Goal: Register for event/course

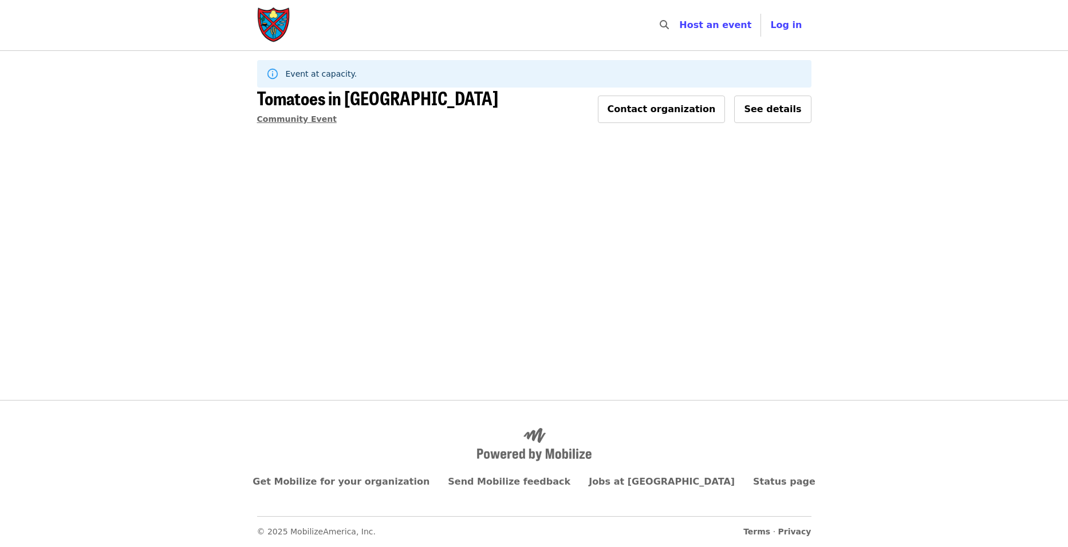
click at [313, 122] on span "Community Event" at bounding box center [297, 118] width 80 height 9
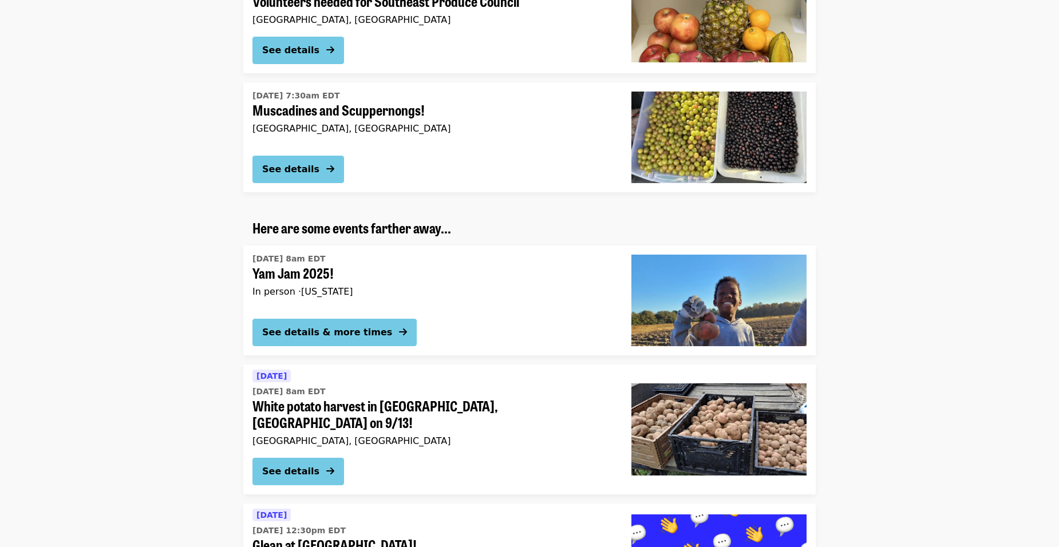
scroll to position [172, 0]
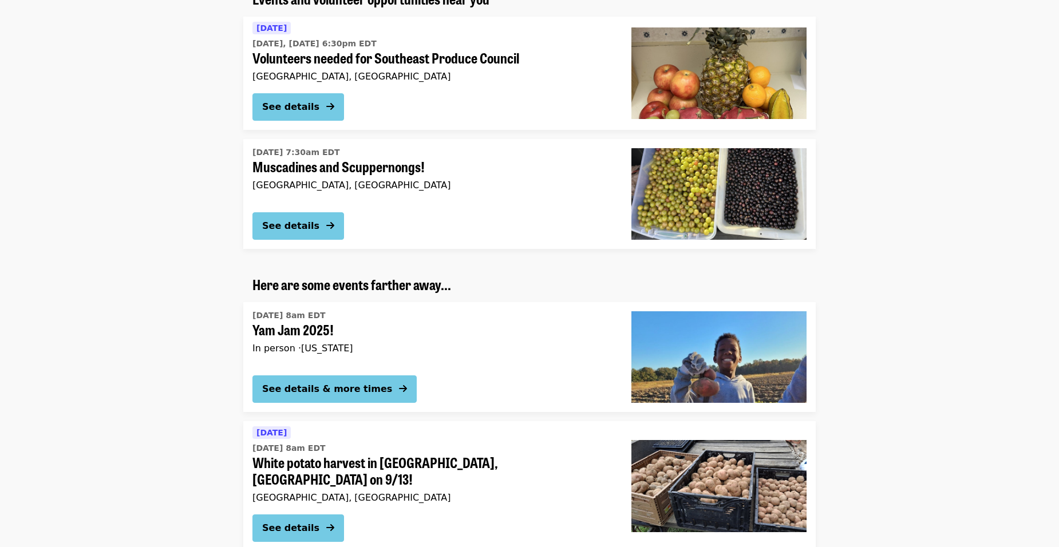
click at [325, 347] on span "In person · [US_STATE]" at bounding box center [302, 348] width 101 height 11
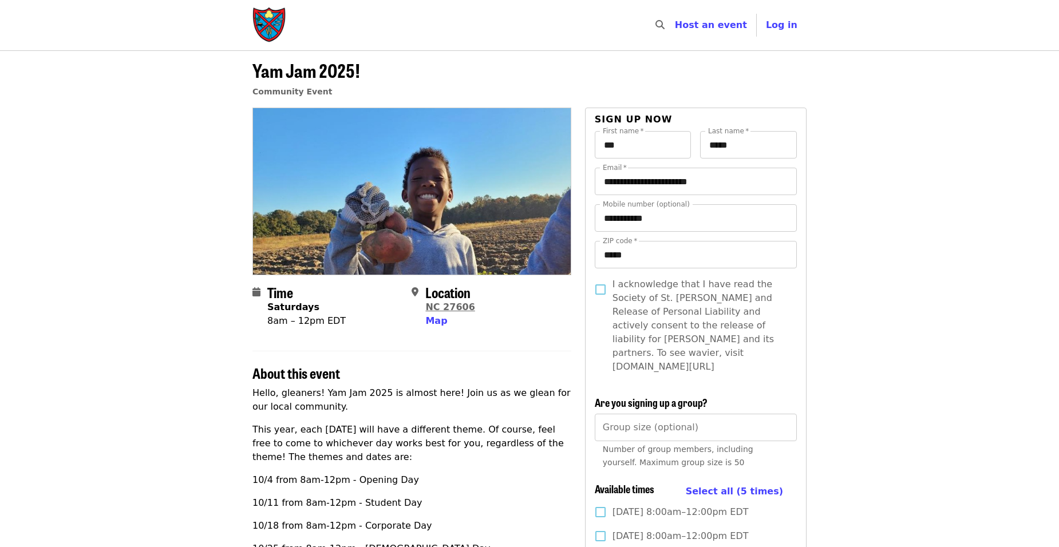
click at [448, 308] on link "NC 27606" at bounding box center [449, 307] width 49 height 11
click at [437, 323] on span "Map" at bounding box center [436, 320] width 22 height 11
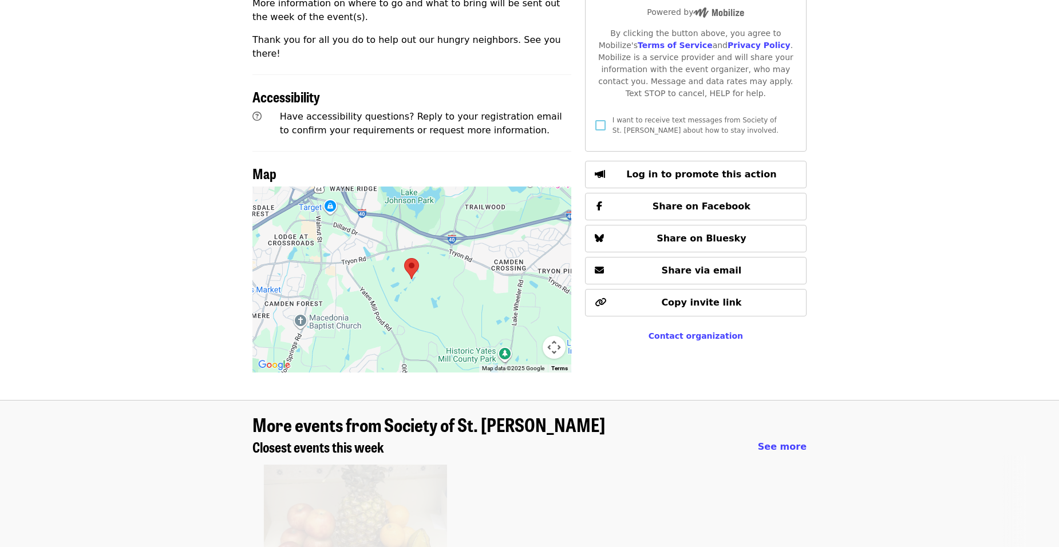
scroll to position [731, 0]
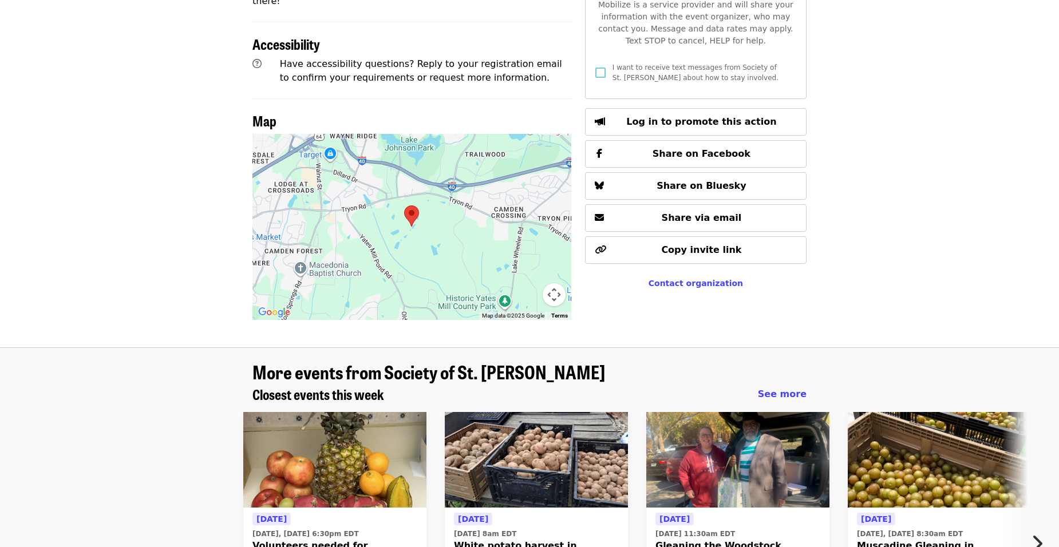
click at [410, 201] on img at bounding box center [412, 216] width 24 height 30
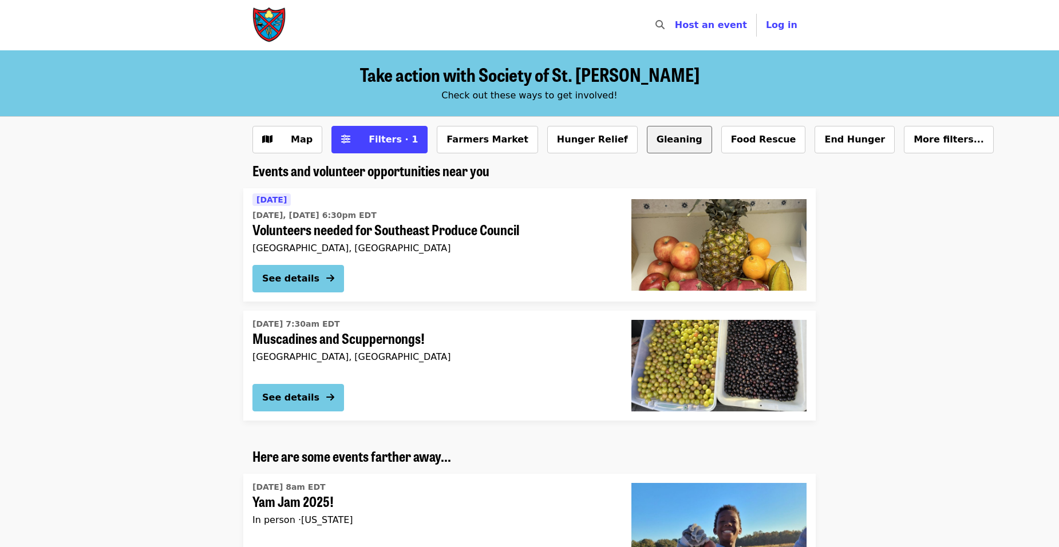
click at [647, 144] on button "Gleaning" at bounding box center [679, 139] width 65 height 27
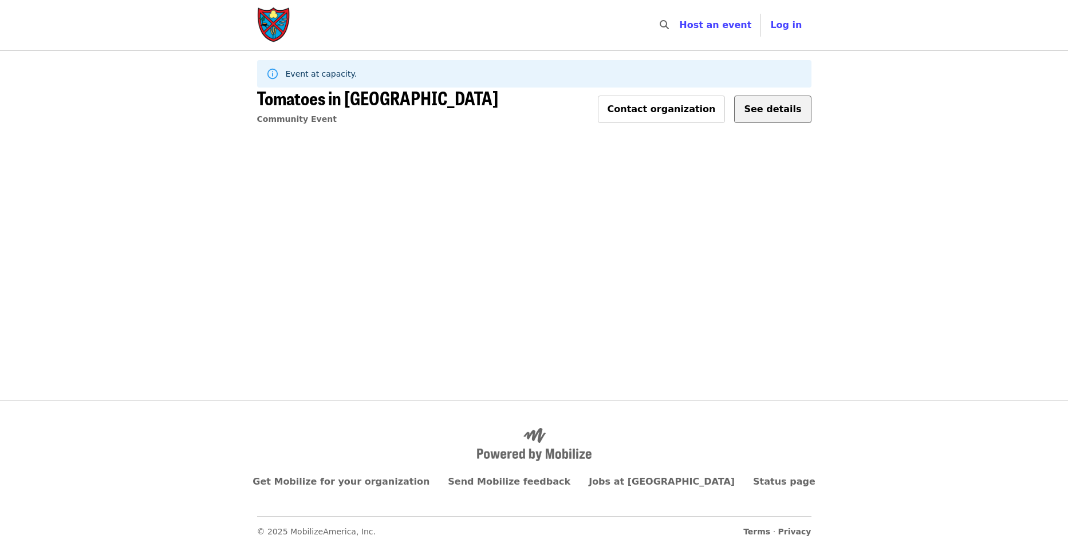
click at [777, 110] on span "See details" at bounding box center [772, 109] width 57 height 11
